Goal: Information Seeking & Learning: Learn about a topic

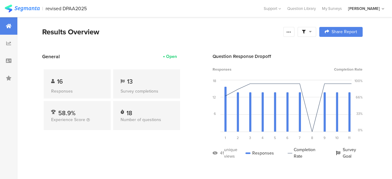
click at [11, 28] on icon at bounding box center [9, 26] width 6 height 5
click at [8, 41] on div at bounding box center [8, 43] width 17 height 17
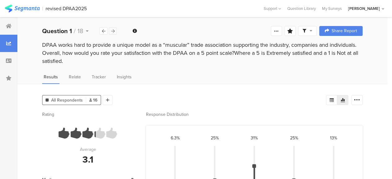
click at [113, 30] on icon at bounding box center [112, 31] width 3 height 4
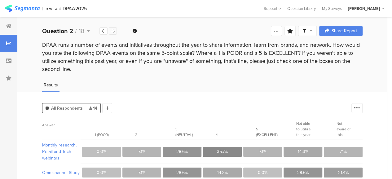
click at [114, 29] on icon at bounding box center [112, 31] width 3 height 4
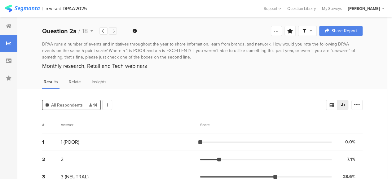
click at [113, 30] on icon at bounding box center [112, 31] width 3 height 4
click at [114, 30] on icon at bounding box center [112, 31] width 3 height 4
click at [115, 31] on div at bounding box center [113, 30] width 8 height 7
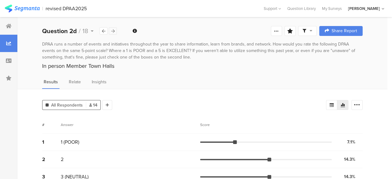
click at [114, 30] on icon at bounding box center [112, 31] width 3 height 4
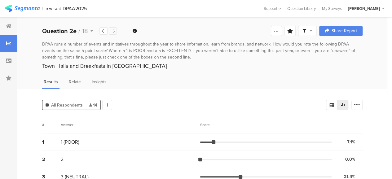
click at [114, 30] on icon at bounding box center [112, 31] width 3 height 4
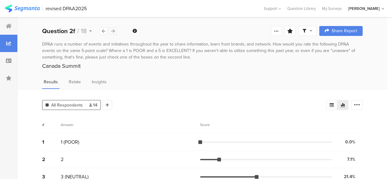
click at [114, 30] on icon at bounding box center [112, 31] width 3 height 4
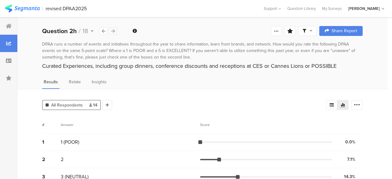
click at [114, 30] on icon at bounding box center [112, 31] width 3 height 4
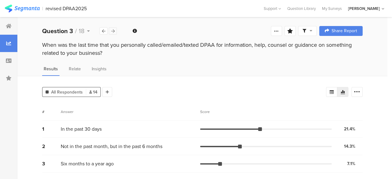
click at [114, 30] on icon at bounding box center [112, 31] width 3 height 4
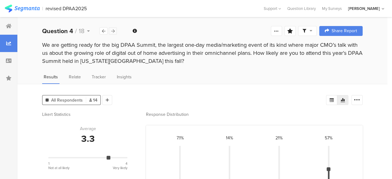
click at [113, 30] on icon at bounding box center [112, 31] width 3 height 4
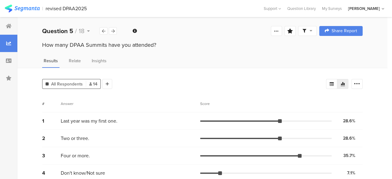
drag, startPoint x: 391, startPoint y: 69, endPoint x: 391, endPoint y: 77, distance: 7.5
click at [387, 77] on div "All Respondents 14 Add Segment Segment markers Vote count # Answer Score 1 Last…" at bounding box center [202, 127] width 370 height 119
click at [113, 31] on icon at bounding box center [112, 31] width 3 height 4
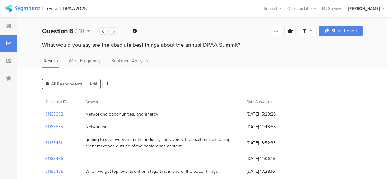
click at [113, 31] on icon at bounding box center [112, 31] width 3 height 4
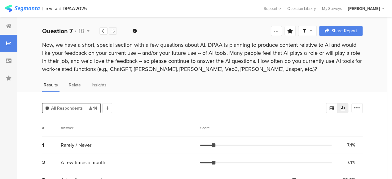
click at [113, 30] on icon at bounding box center [112, 31] width 3 height 4
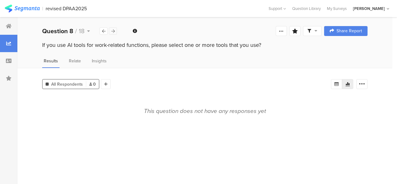
click at [113, 30] on icon at bounding box center [112, 31] width 3 height 4
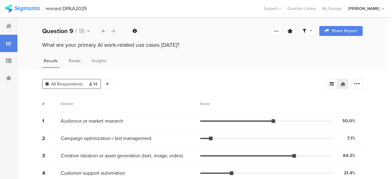
click at [114, 32] on icon at bounding box center [112, 31] width 3 height 4
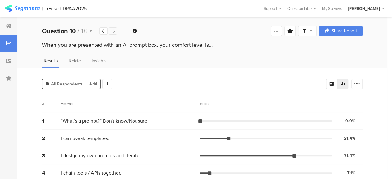
click at [113, 30] on icon at bounding box center [112, 31] width 3 height 4
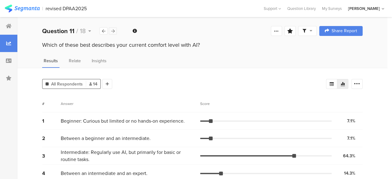
click at [113, 30] on icon at bounding box center [112, 31] width 3 height 4
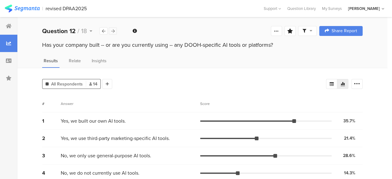
click at [113, 30] on icon at bounding box center [112, 31] width 3 height 4
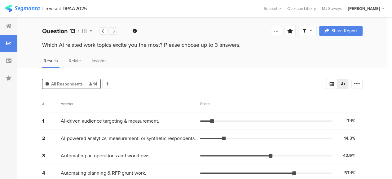
click at [113, 30] on icon at bounding box center [112, 31] width 3 height 4
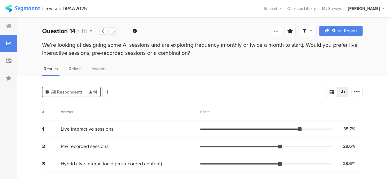
click at [113, 30] on icon at bounding box center [112, 31] width 3 height 4
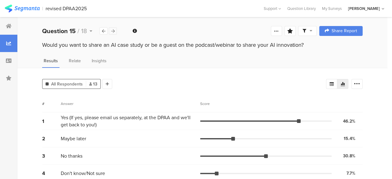
click at [113, 30] on icon at bounding box center [112, 31] width 3 height 4
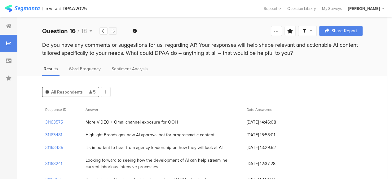
click at [113, 29] on icon at bounding box center [112, 31] width 3 height 4
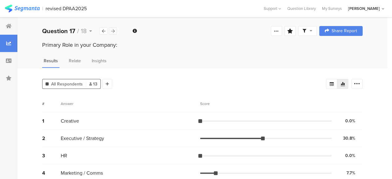
click at [113, 31] on icon at bounding box center [112, 31] width 3 height 4
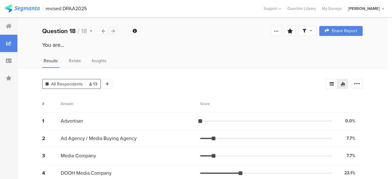
click at [114, 31] on icon at bounding box center [112, 31] width 3 height 4
